Goal: Navigation & Orientation: Find specific page/section

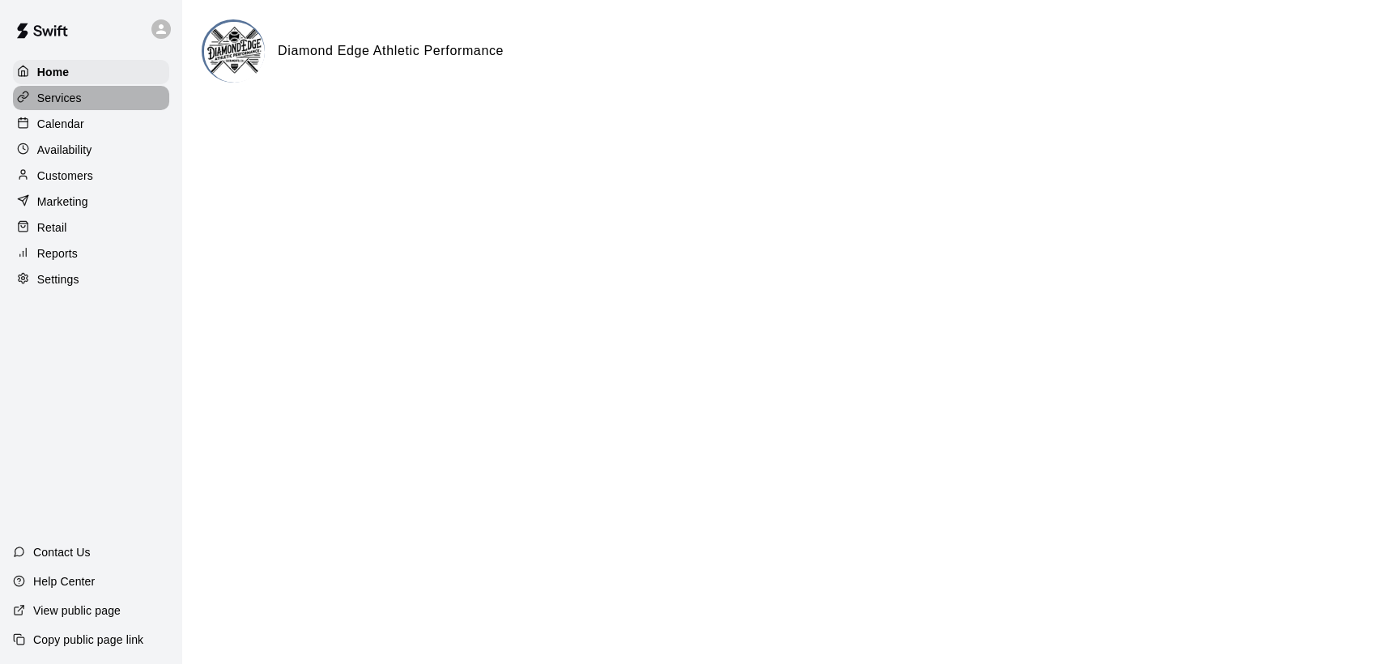
click at [81, 104] on div "Services" at bounding box center [91, 98] width 156 height 24
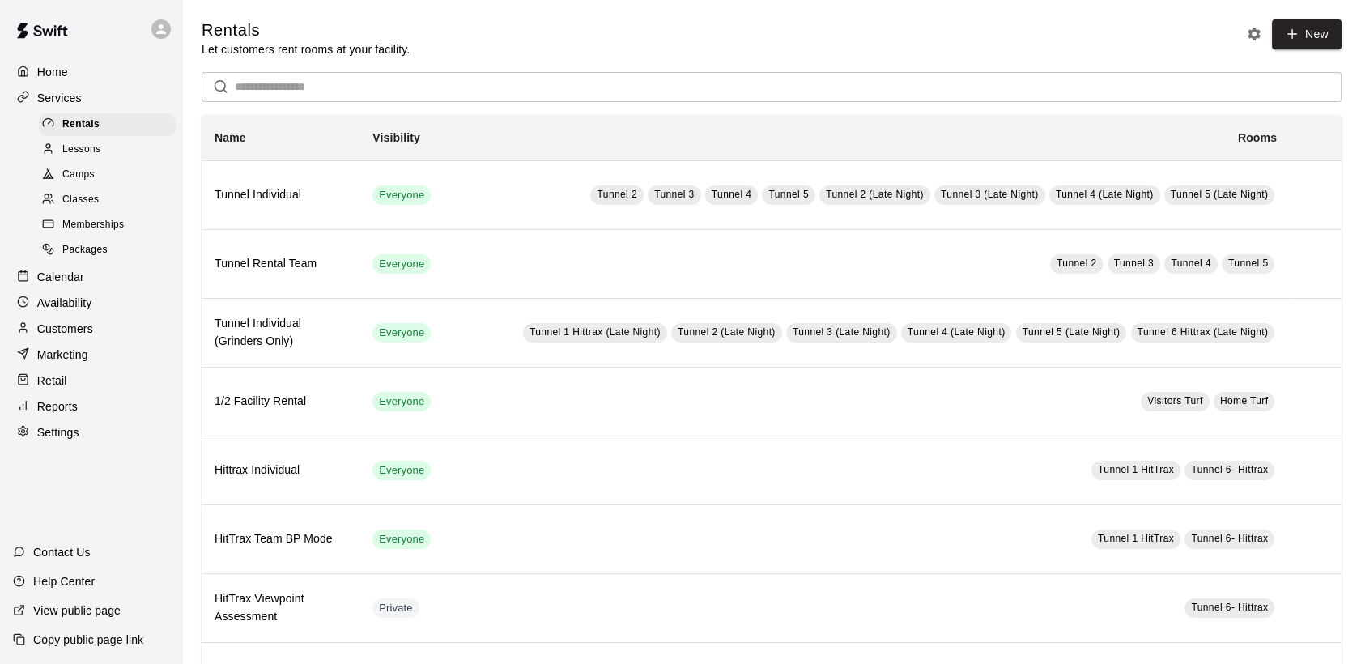
click at [93, 232] on span "Memberships" at bounding box center [93, 225] width 62 height 16
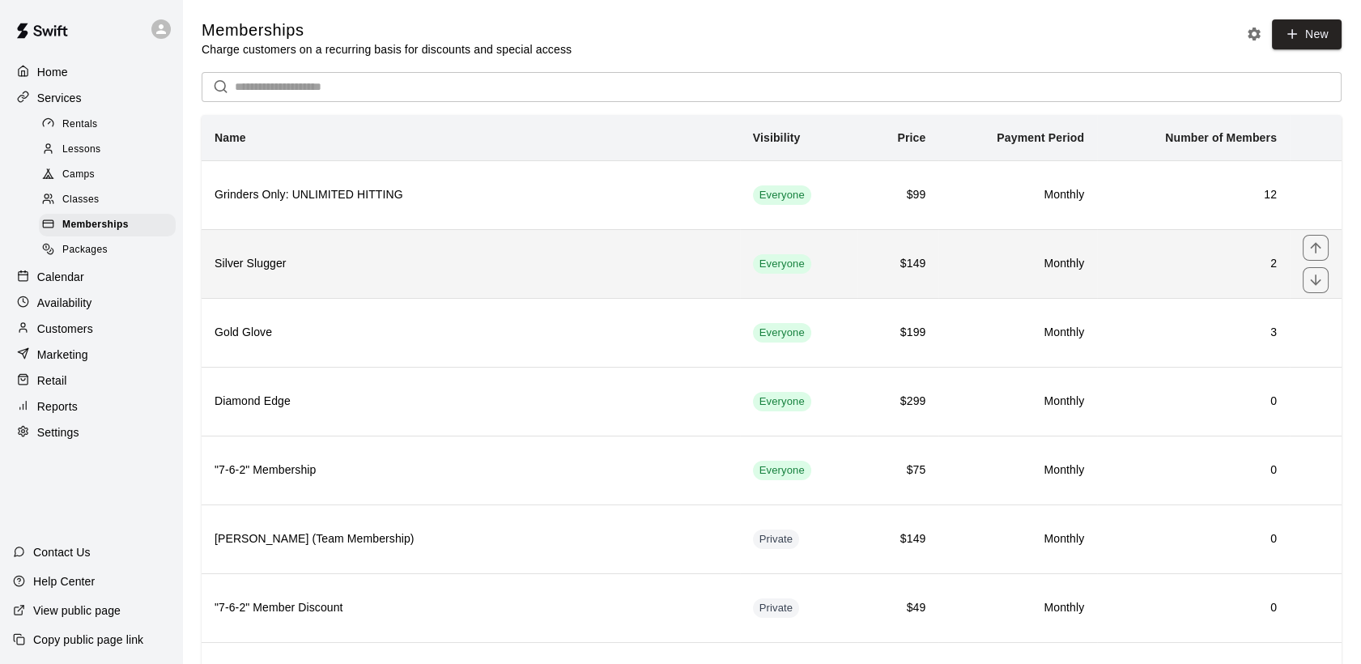
click at [522, 270] on h6 "Silver Slugger" at bounding box center [471, 264] width 513 height 18
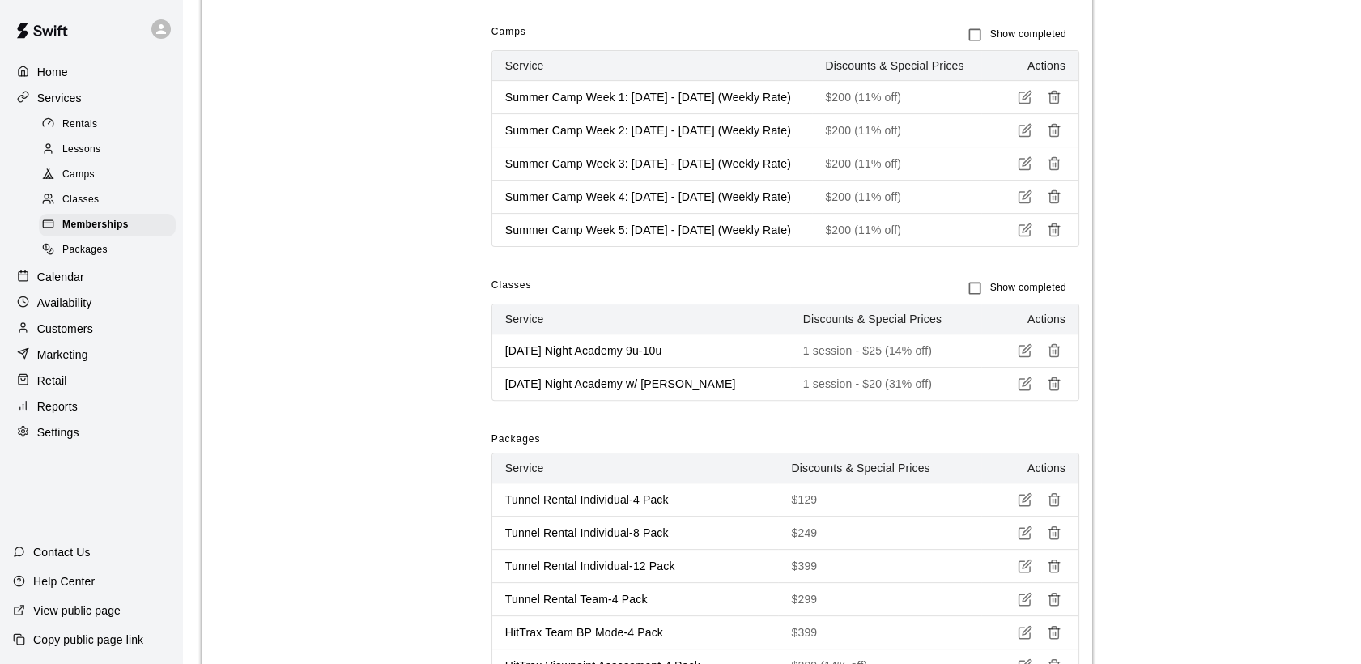
scroll to position [1035, 0]
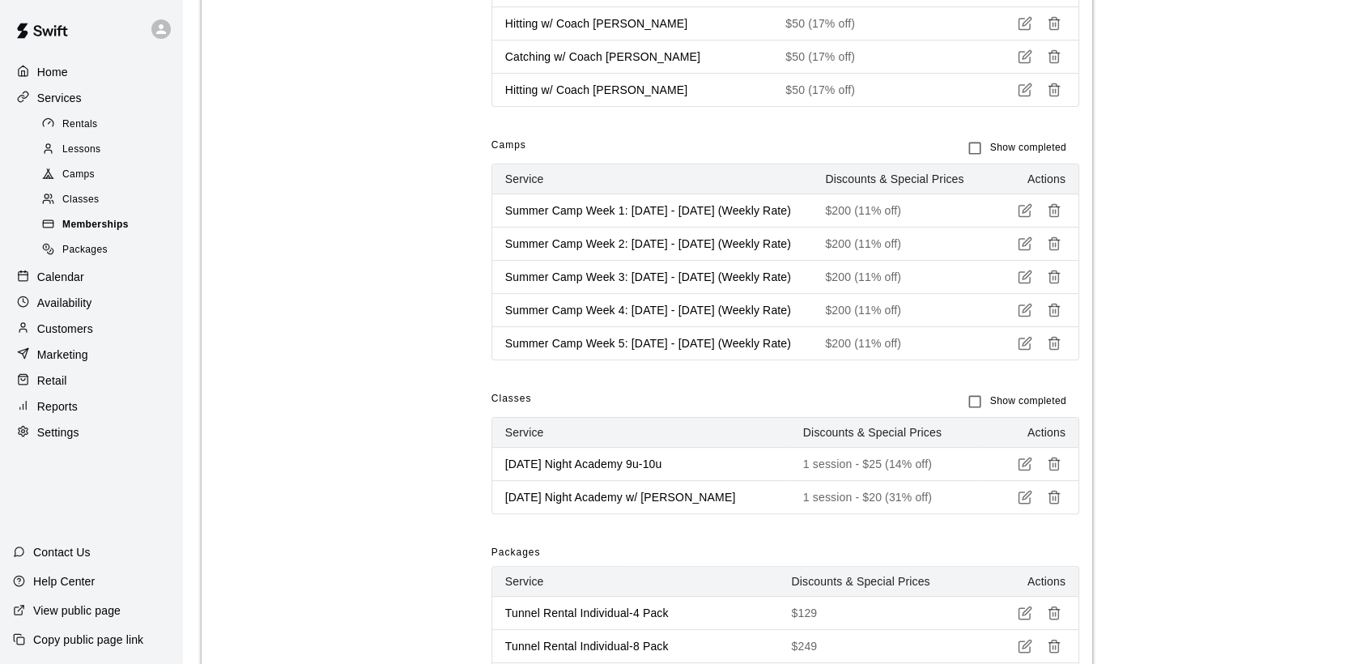
click at [126, 234] on div "Memberships" at bounding box center [107, 225] width 137 height 23
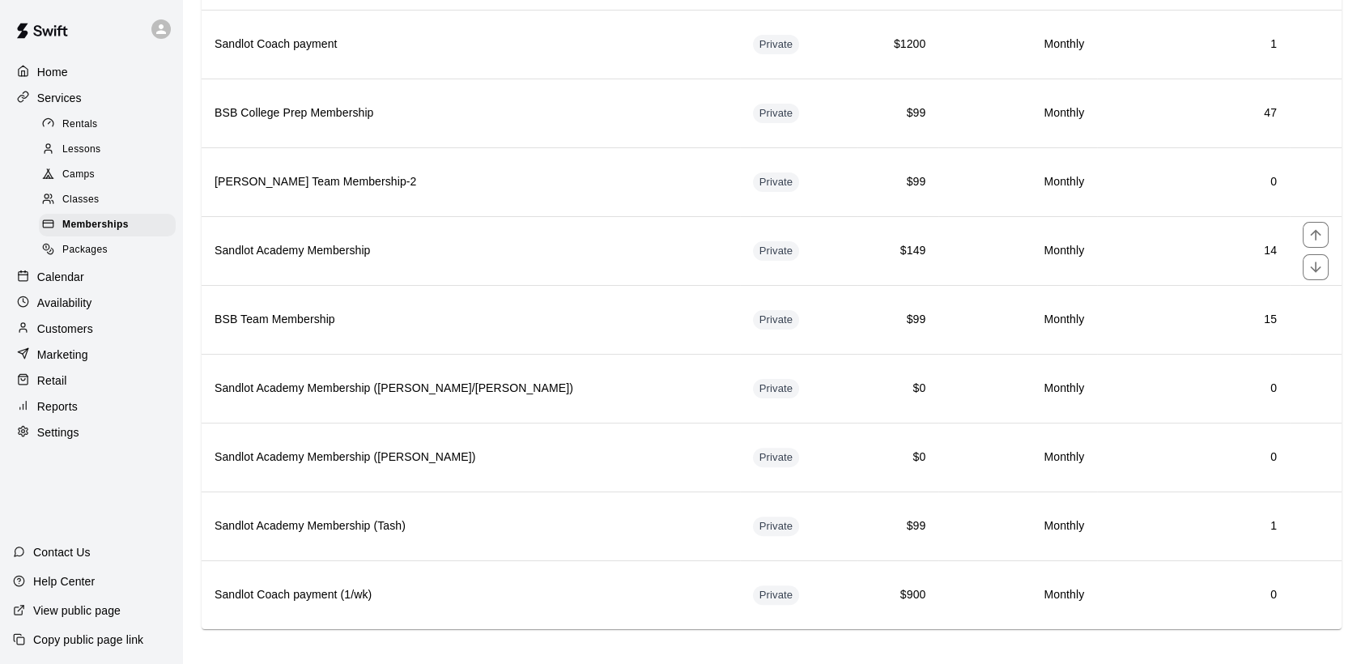
scroll to position [1116, 0]
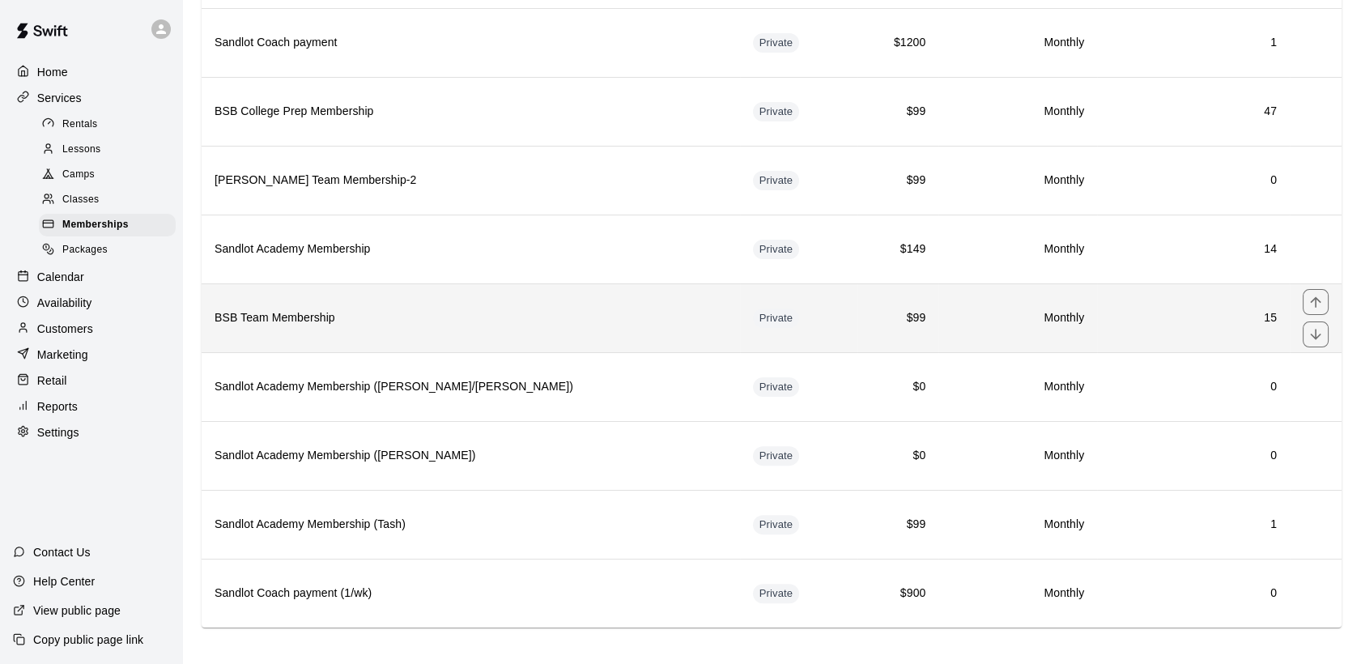
click at [285, 313] on h6 "BSB Team Membership" at bounding box center [471, 318] width 513 height 18
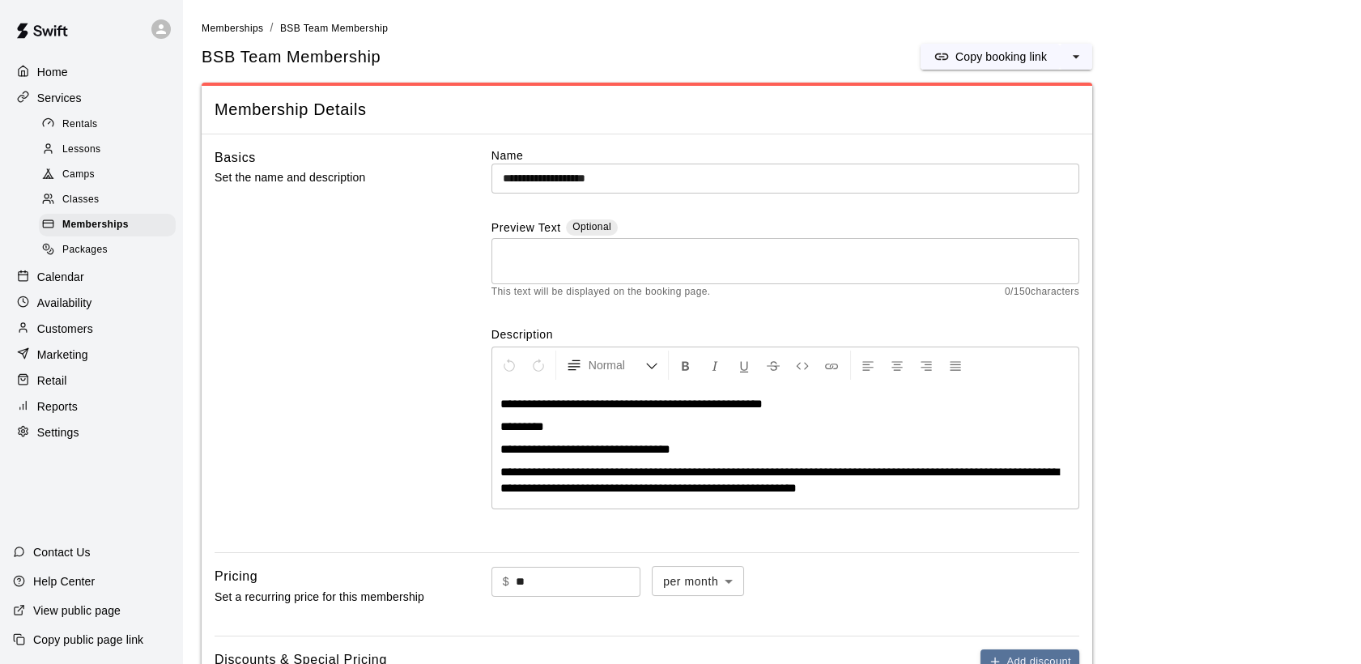
click at [162, 21] on div at bounding box center [160, 28] width 19 height 19
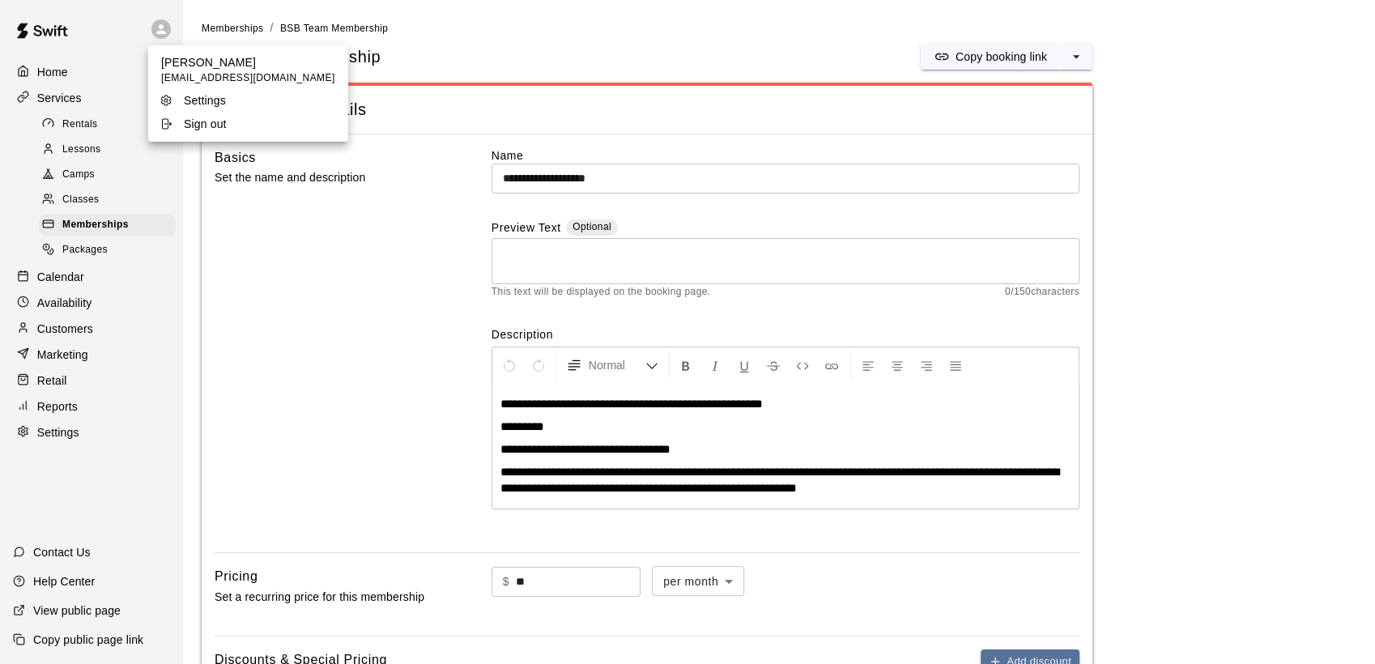
click at [178, 128] on div "Sign out" at bounding box center [212, 124] width 105 height 16
